Goal: Transaction & Acquisition: Purchase product/service

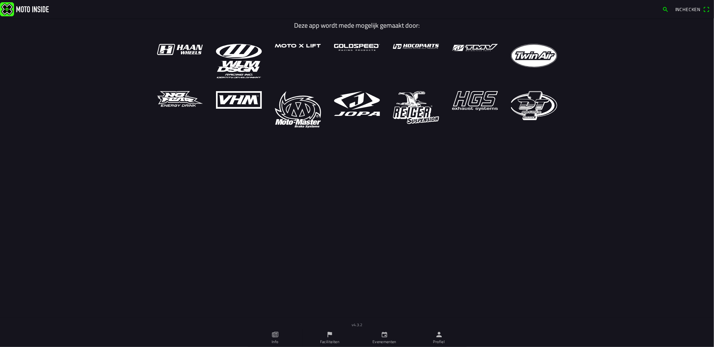
click at [379, 340] on ion-label "Evenementen" at bounding box center [384, 341] width 24 height 6
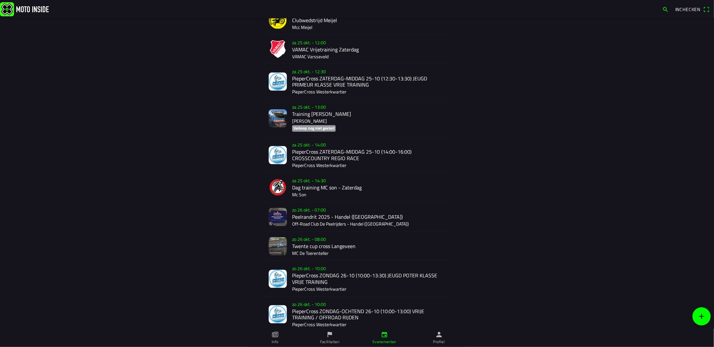
scroll to position [792, 0]
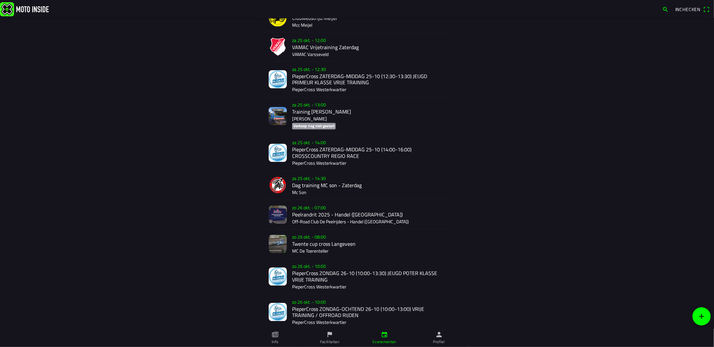
click at [308, 221] on div "zo 26 okt. - 07:00 Peelrandrit 2025 - Handel (NB) Off-Road Club De Peelrijders …" at bounding box center [368, 214] width 153 height 29
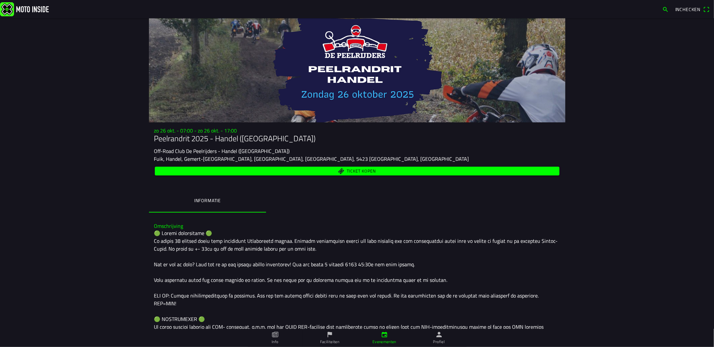
scroll to position [33, 0]
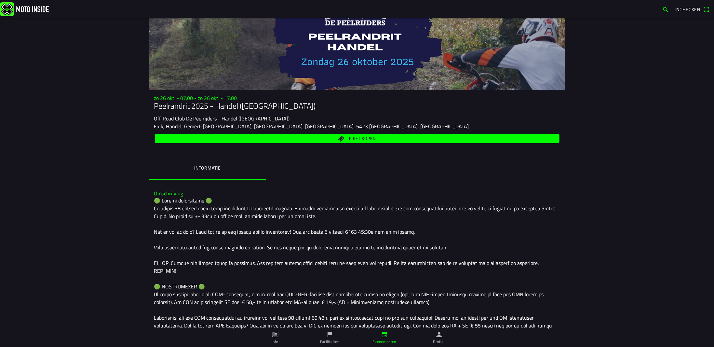
click at [360, 139] on span "Ticket kopen" at bounding box center [360, 138] width 29 height 4
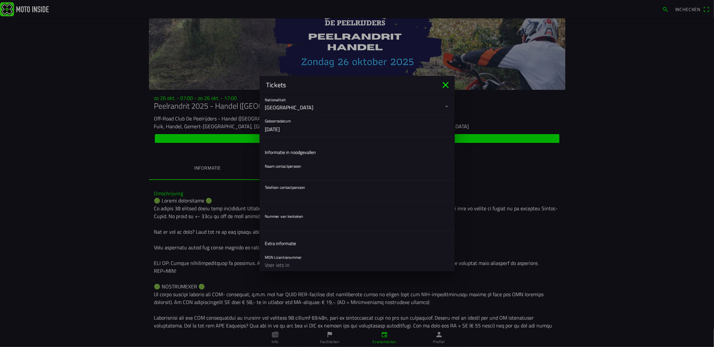
scroll to position [163, 0]
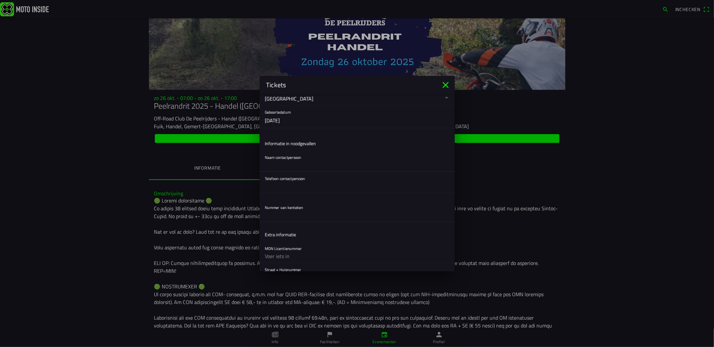
click at [279, 165] on input "text" at bounding box center [357, 164] width 185 height 13
type input "x"
click at [282, 185] on input "text" at bounding box center [357, 185] width 185 height 13
type input "x"
click at [284, 215] on input "text" at bounding box center [357, 214] width 185 height 13
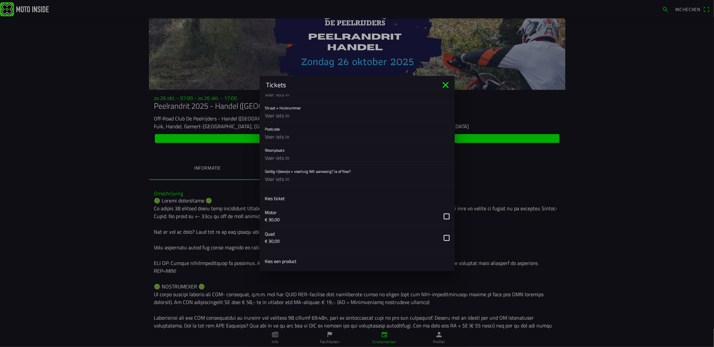
scroll to position [325, 0]
type input "xx"
click at [279, 136] on input "text" at bounding box center [357, 135] width 185 height 13
type input "5431CH"
type input "[STREET_ADDRESS]"
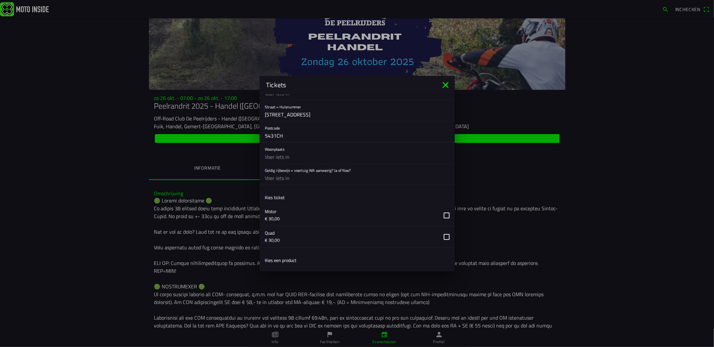
click at [290, 153] on input "text" at bounding box center [357, 156] width 185 height 13
type input "cuijk"
type input "ja"
click at [442, 216] on button "button" at bounding box center [360, 214] width 190 height 21
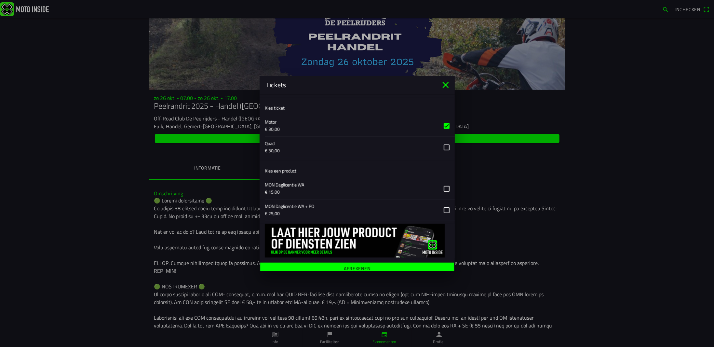
scroll to position [416, 0]
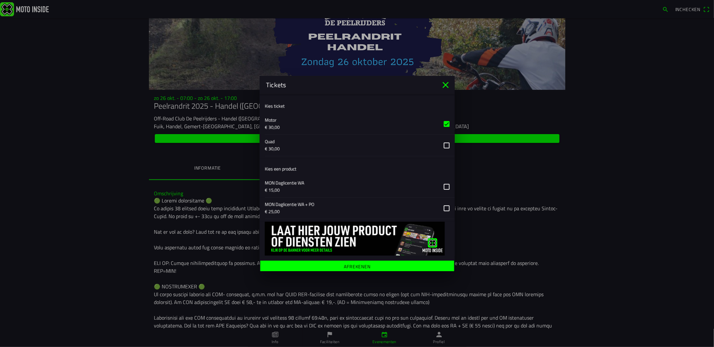
click at [357, 265] on ion-label "Afrekenen" at bounding box center [357, 266] width 27 height 5
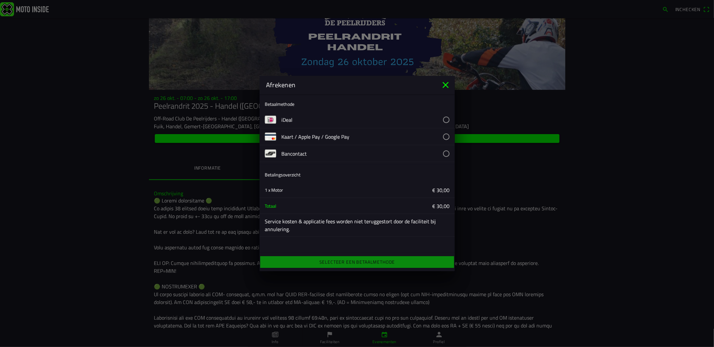
click at [446, 82] on icon "close" at bounding box center [445, 85] width 10 height 10
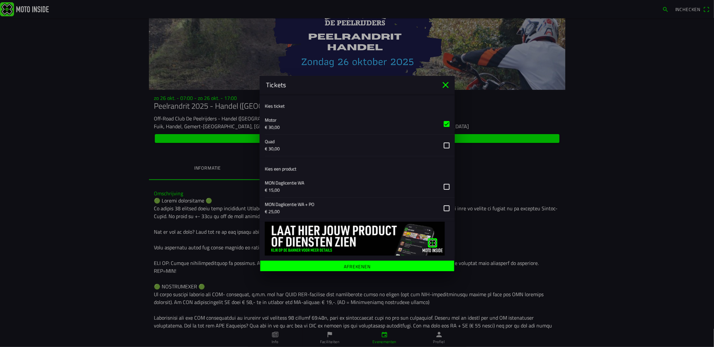
click at [441, 123] on button "button" at bounding box center [360, 123] width 190 height 21
click at [442, 87] on icon "close" at bounding box center [445, 85] width 6 height 6
